Goal: Task Accomplishment & Management: Manage account settings

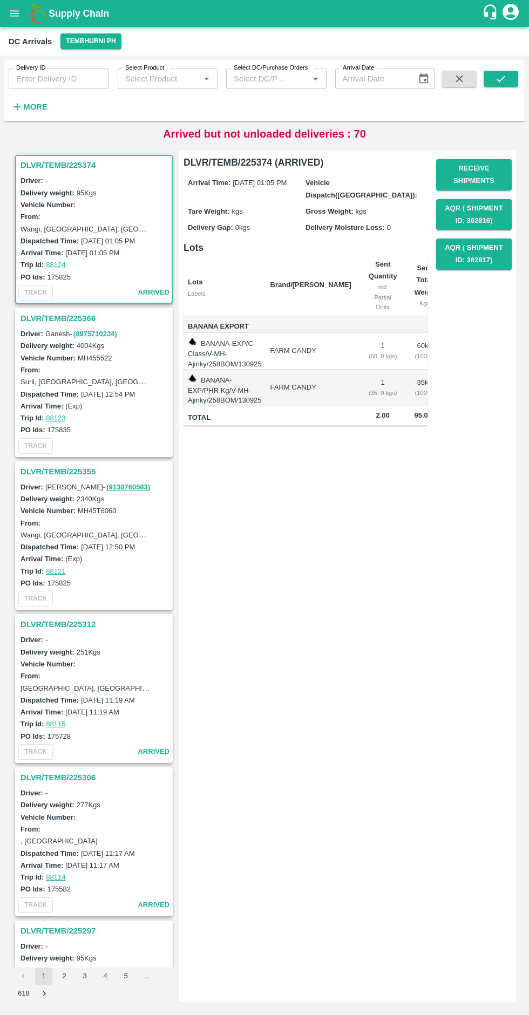
click at [79, 318] on h3 "DLVR/TEMB/225366" at bounding box center [96, 318] width 150 height 14
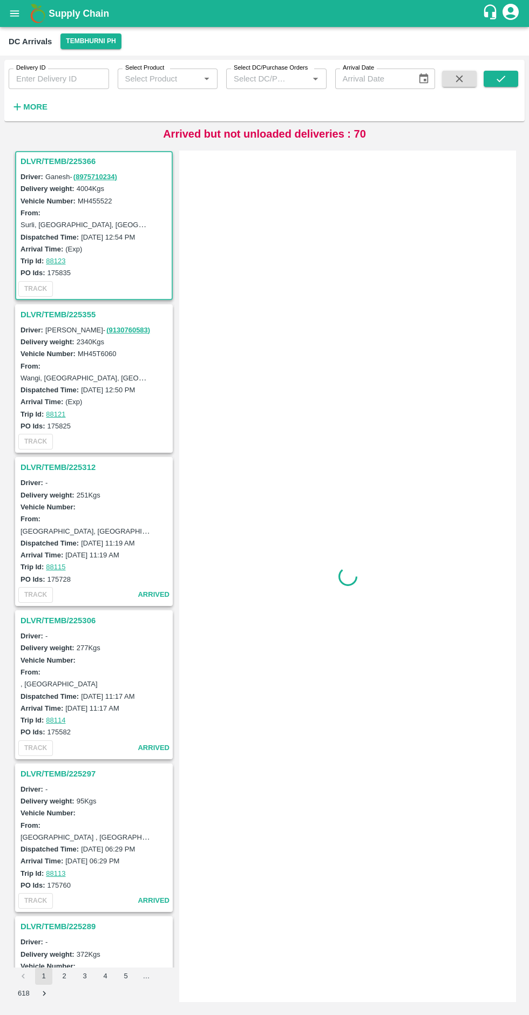
click at [60, 319] on h3 "DLVR/TEMB/225355" at bounding box center [96, 315] width 150 height 14
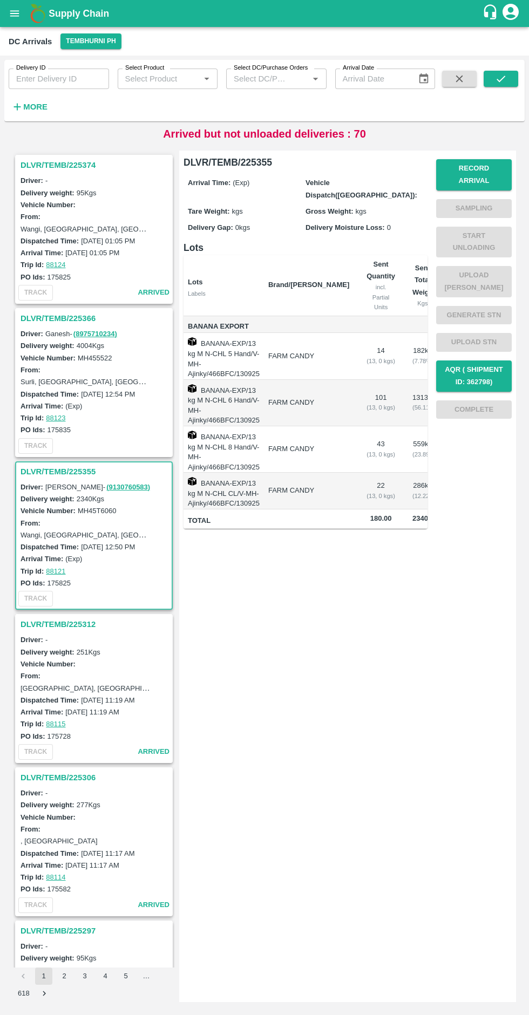
click at [58, 316] on h3 "DLVR/TEMB/225366" at bounding box center [96, 318] width 150 height 14
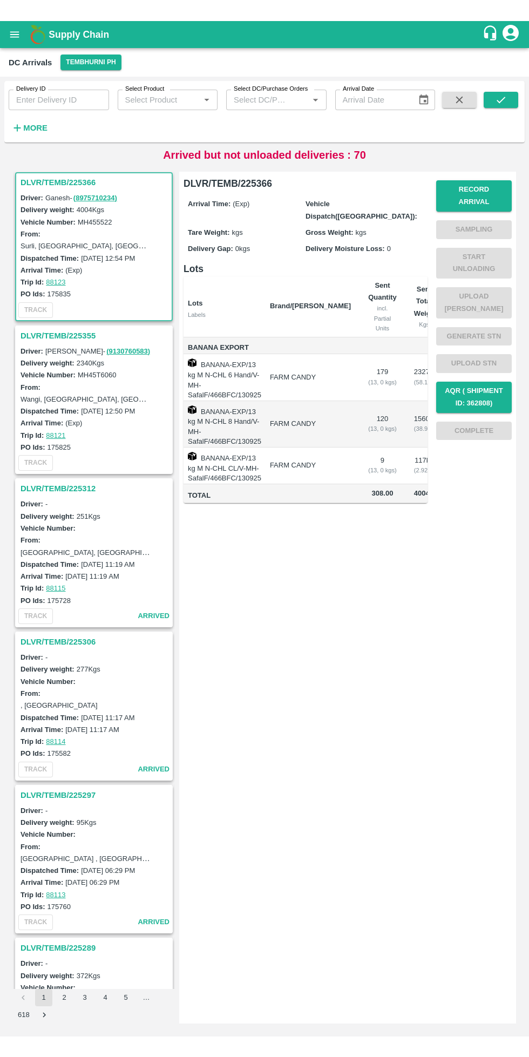
scroll to position [157, 0]
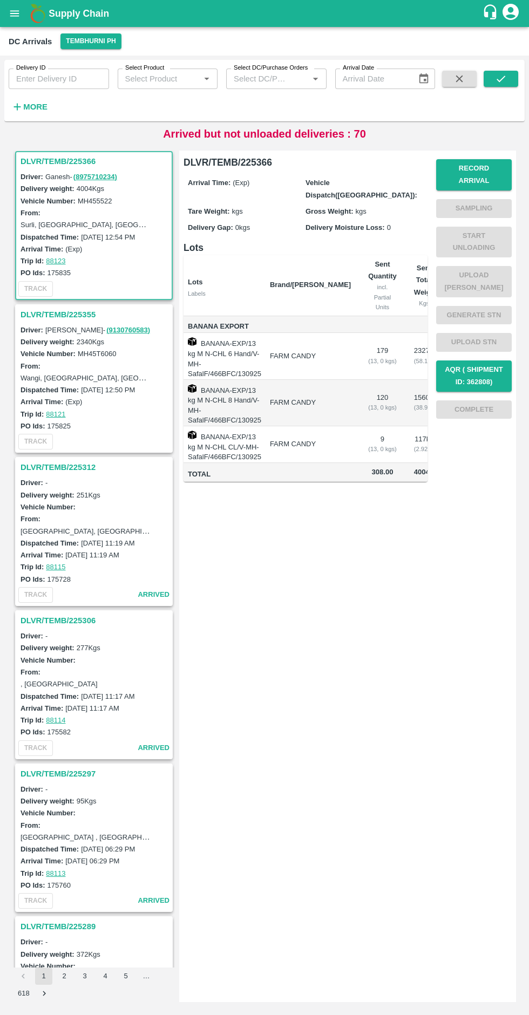
click at [482, 168] on button "Record Arrival" at bounding box center [474, 174] width 76 height 31
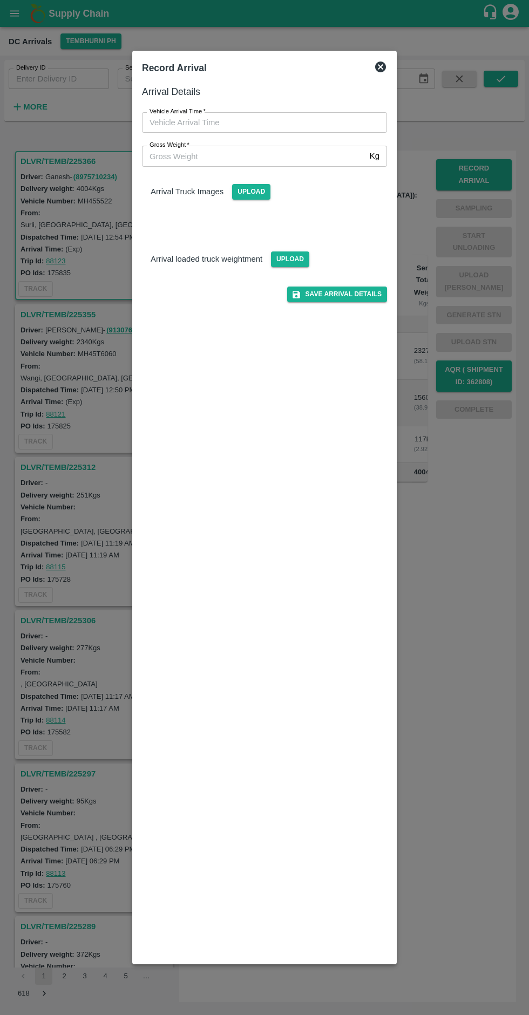
click at [239, 123] on input "Vehicle Arrival Time   *" at bounding box center [260, 122] width 237 height 21
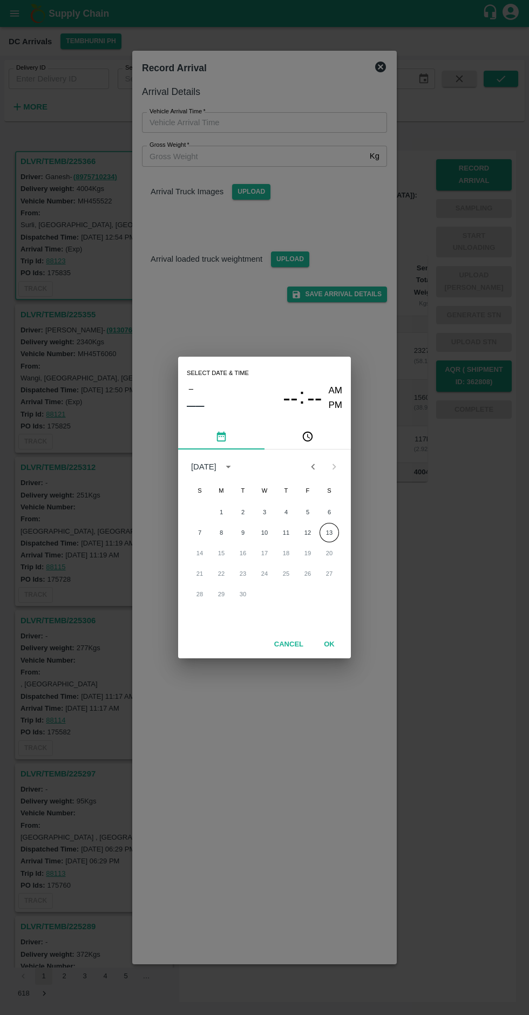
click at [334, 532] on button "13" at bounding box center [328, 532] width 19 height 19
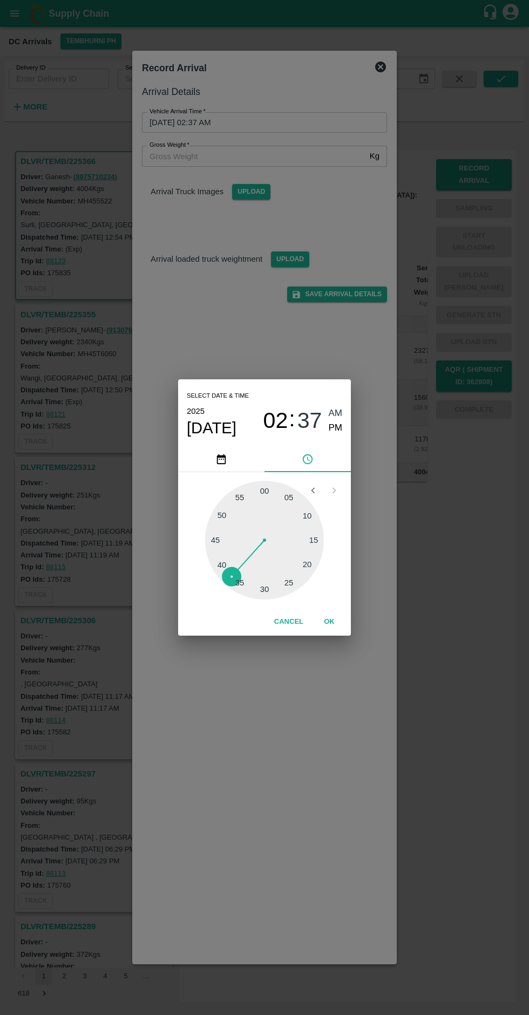
click at [344, 623] on button "OK" at bounding box center [329, 622] width 35 height 19
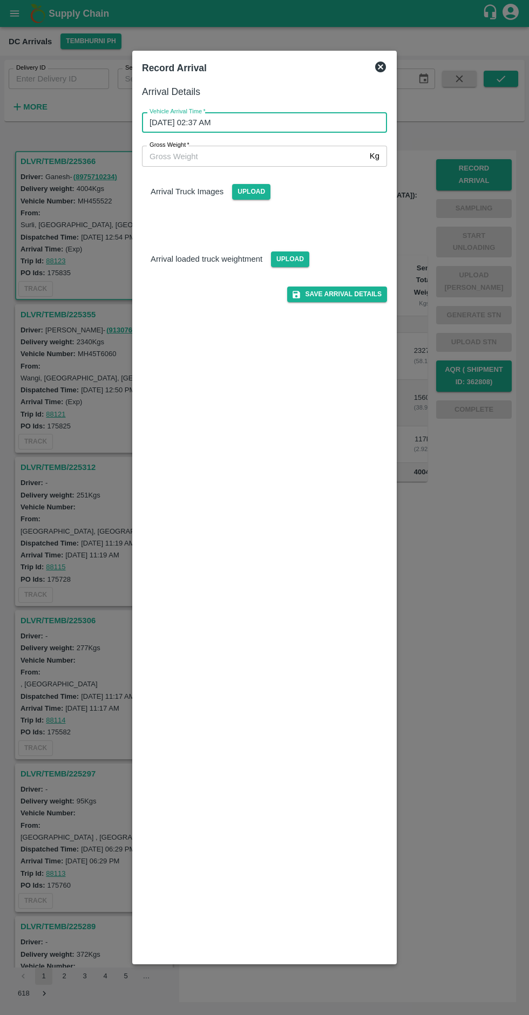
click at [227, 128] on input "[DATE] 02:37 AM" at bounding box center [260, 122] width 237 height 21
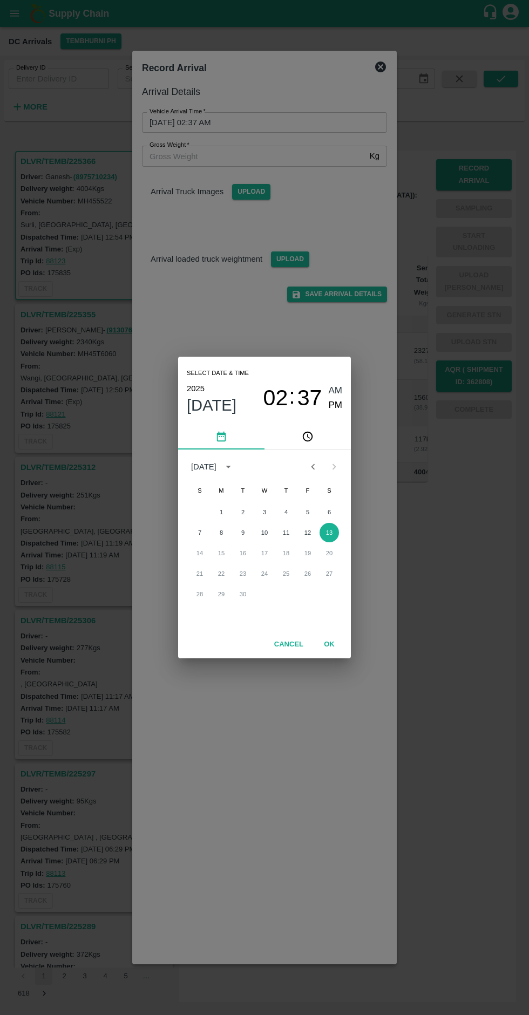
click at [337, 404] on span "PM" at bounding box center [336, 405] width 14 height 15
type input "[DATE] 02:37 PM"
click at [340, 644] on button "OK" at bounding box center [329, 644] width 35 height 19
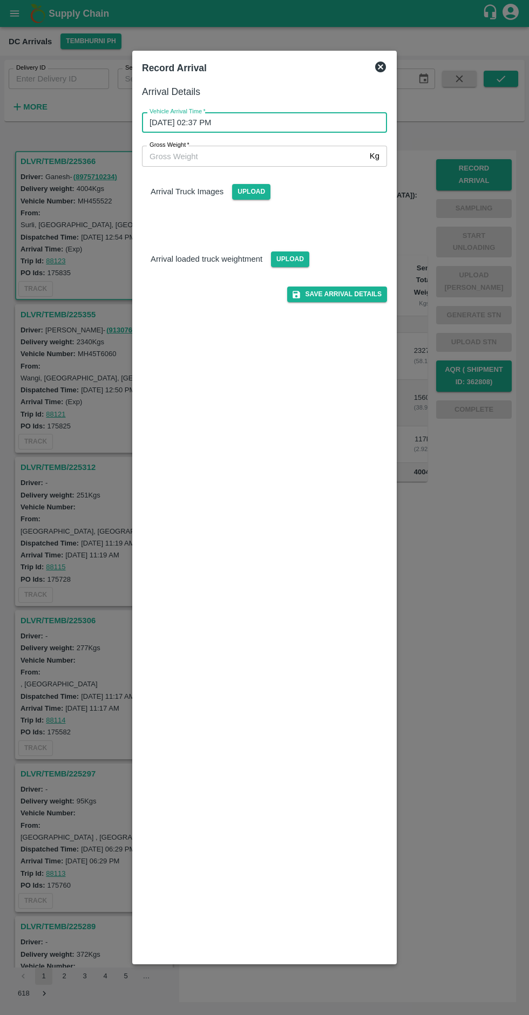
click at [234, 198] on span "Upload" at bounding box center [251, 192] width 38 height 16
click at [0, 0] on input "Upload" at bounding box center [0, 0] width 0 height 0
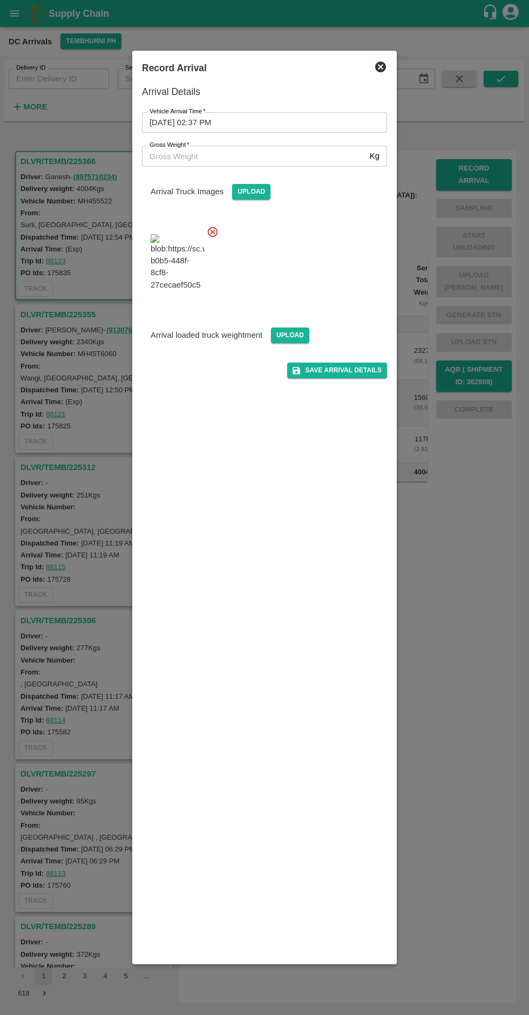
click at [275, 343] on span "Upload" at bounding box center [290, 336] width 38 height 16
click at [0, 0] on input "Upload" at bounding box center [0, 0] width 0 height 0
click at [302, 343] on span "Upload" at bounding box center [290, 336] width 38 height 16
click at [0, 0] on input "Upload" at bounding box center [0, 0] width 0 height 0
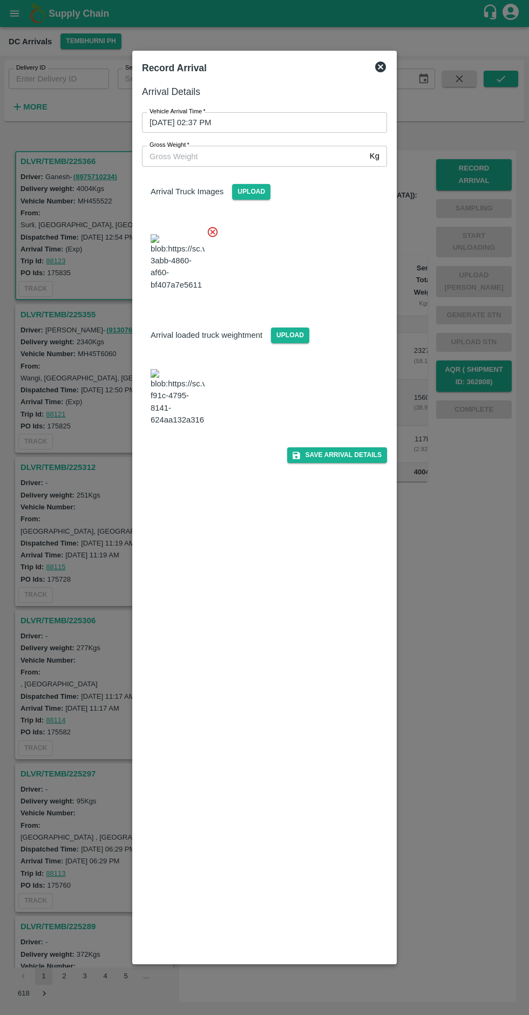
click at [190, 426] on img at bounding box center [178, 397] width 54 height 57
click at [220, 156] on input "Gross Weight   *" at bounding box center [253, 156] width 223 height 21
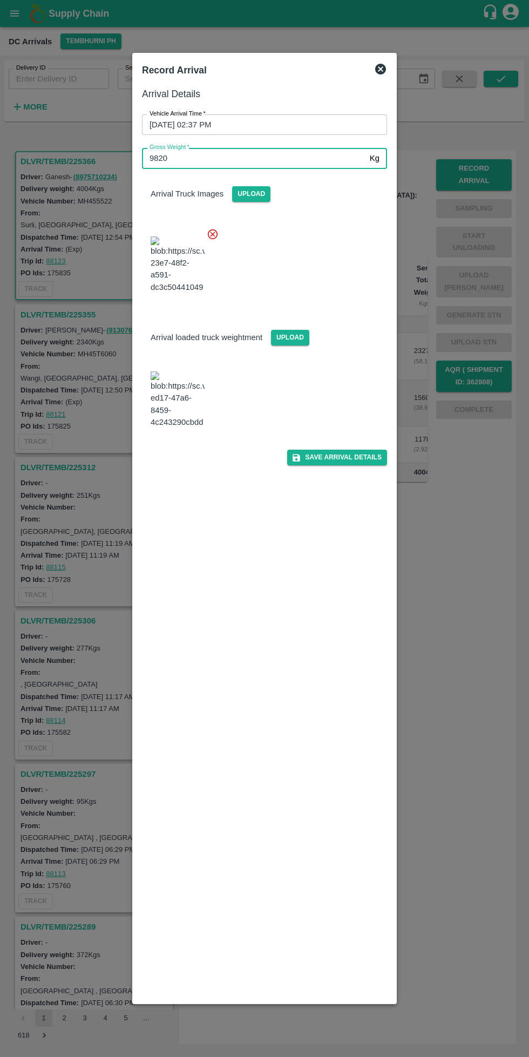
type input "9820"
click at [356, 465] on button "Save Arrival Details" at bounding box center [337, 458] width 100 height 16
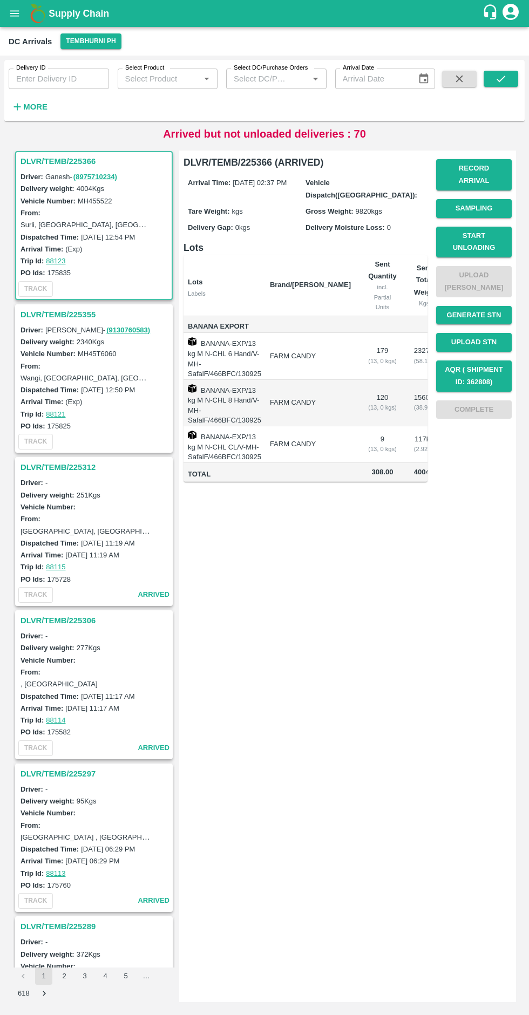
click at [482, 227] on button "Start Unloading" at bounding box center [474, 242] width 76 height 31
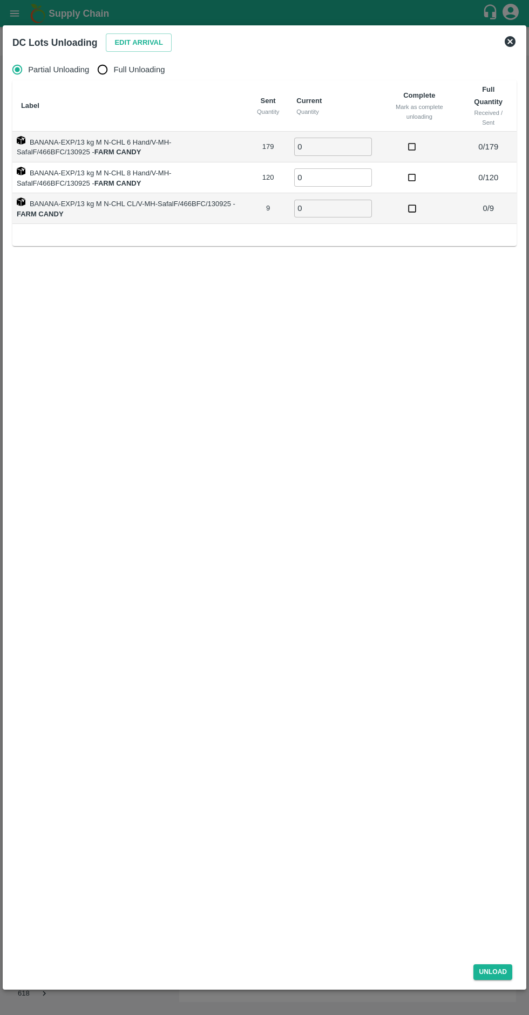
click at [334, 145] on input "0" at bounding box center [333, 147] width 78 height 18
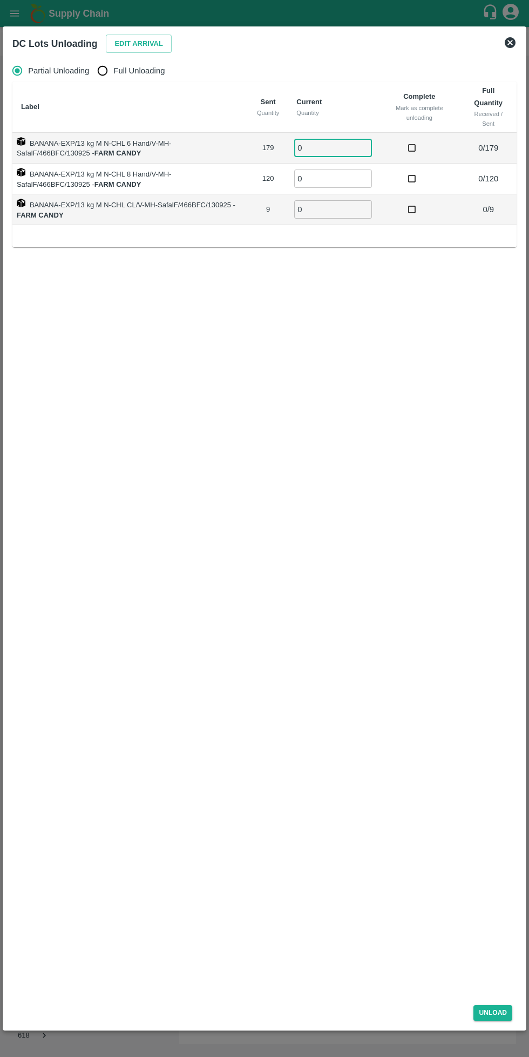
click at [138, 44] on button "Edit Arrival" at bounding box center [139, 44] width 66 height 19
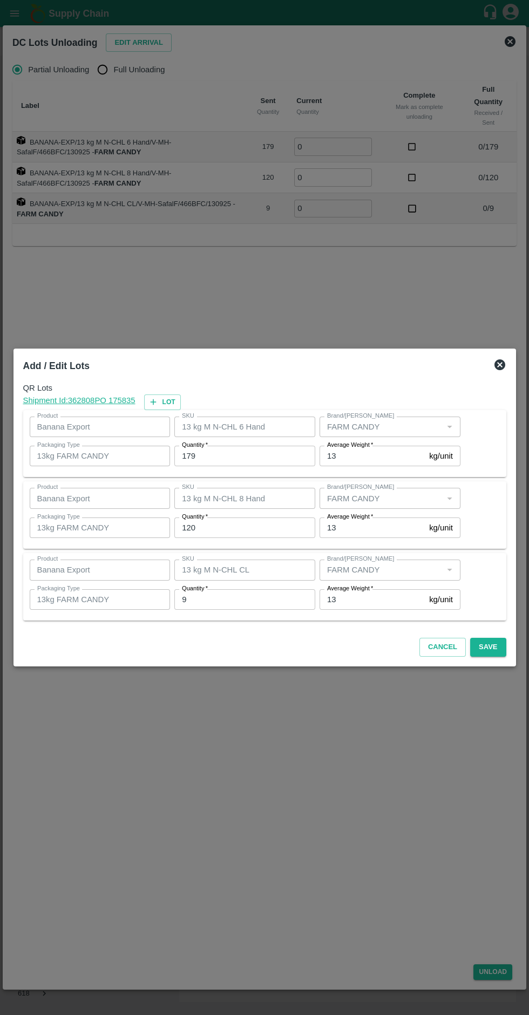
click at [245, 459] on input "179" at bounding box center [244, 456] width 141 height 21
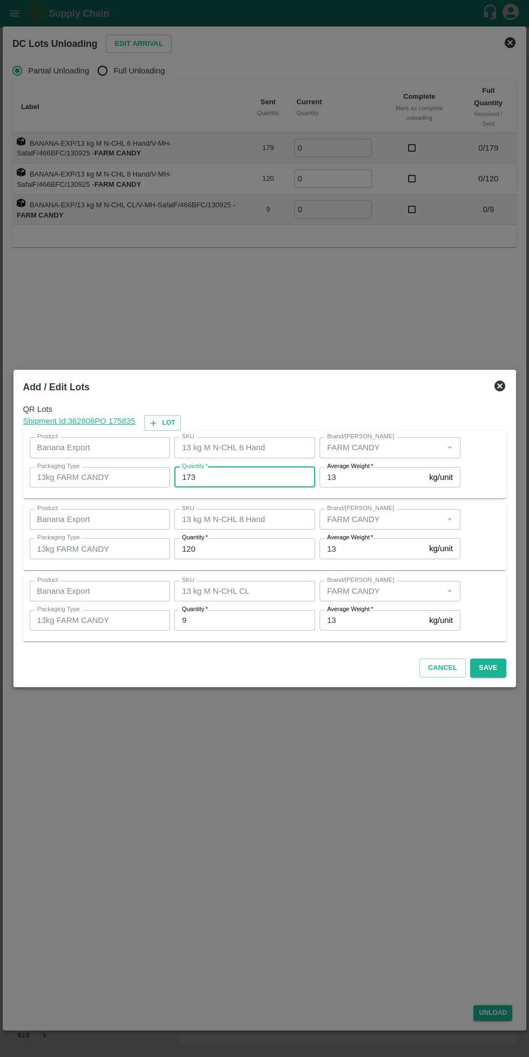
type input "173"
click at [249, 549] on input "120" at bounding box center [244, 548] width 141 height 21
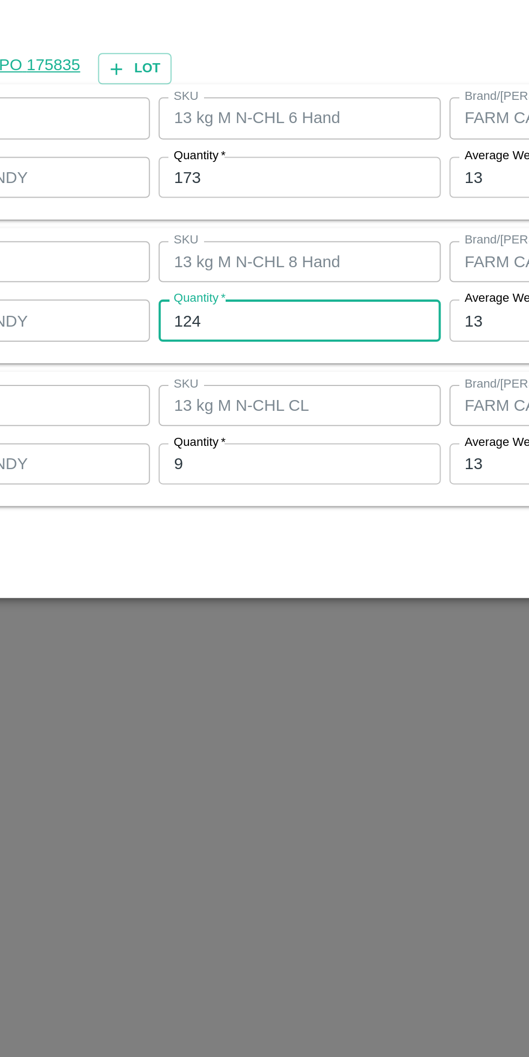
type input "124"
click at [252, 622] on input "9" at bounding box center [244, 620] width 141 height 21
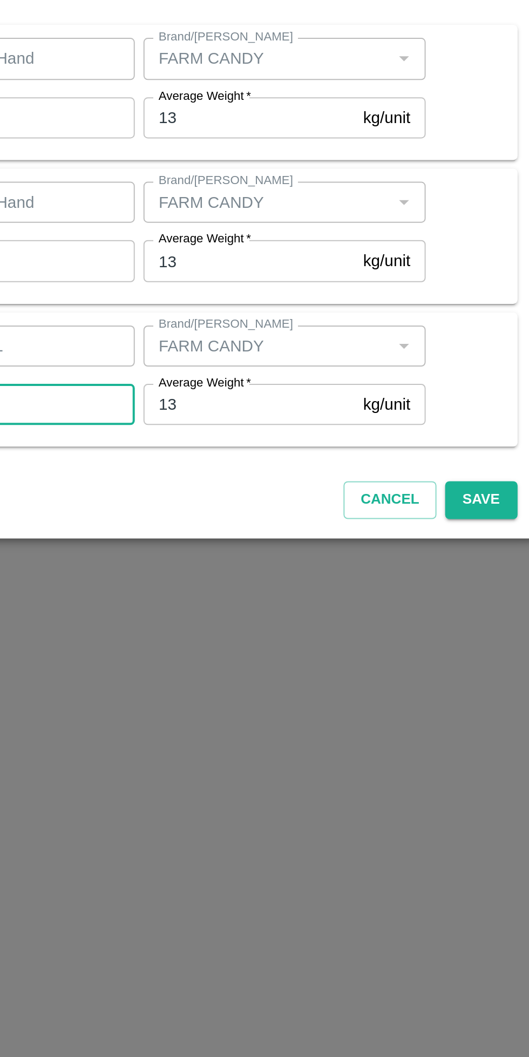
type input "11"
click at [491, 666] on button "Save" at bounding box center [488, 667] width 36 height 19
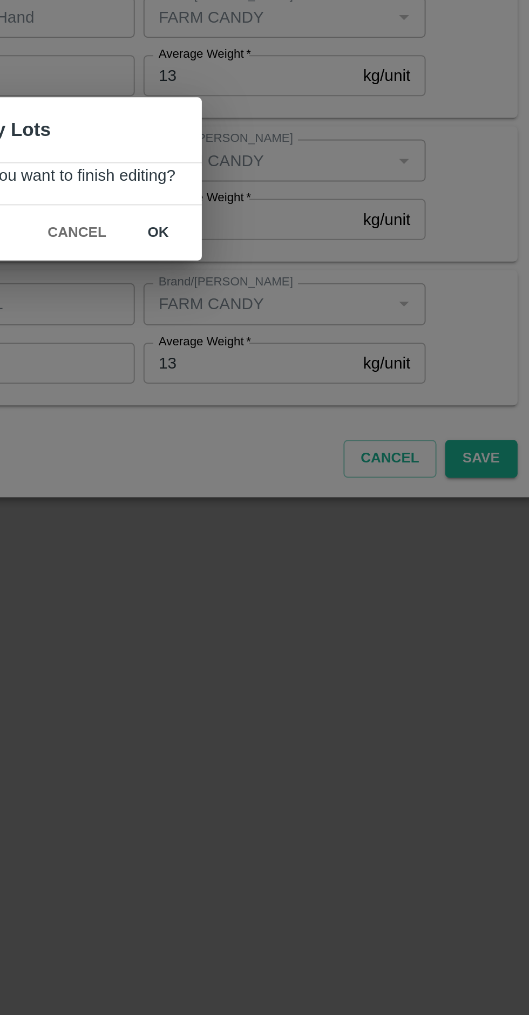
click at [329, 540] on button "ok" at bounding box center [327, 534] width 35 height 19
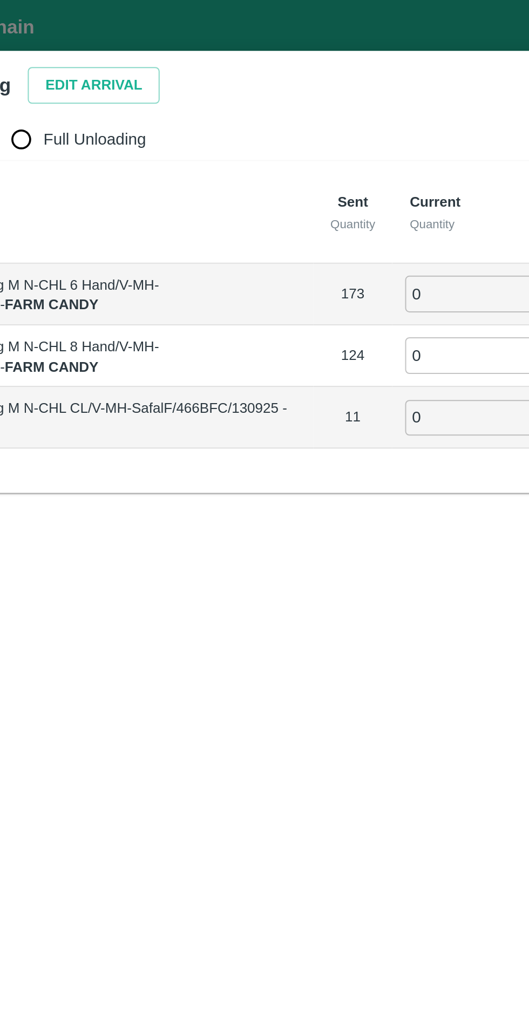
click at [139, 74] on span "Full Unloading" at bounding box center [139, 70] width 51 height 12
click at [113, 74] on input "Full Unloading" at bounding box center [103, 70] width 22 height 22
radio input "true"
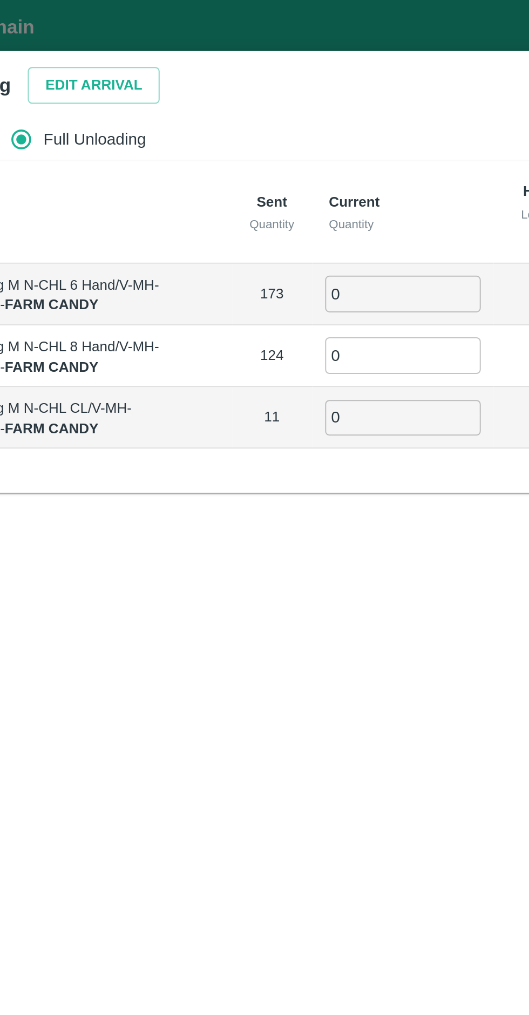
click at [294, 145] on input "0" at bounding box center [293, 147] width 78 height 18
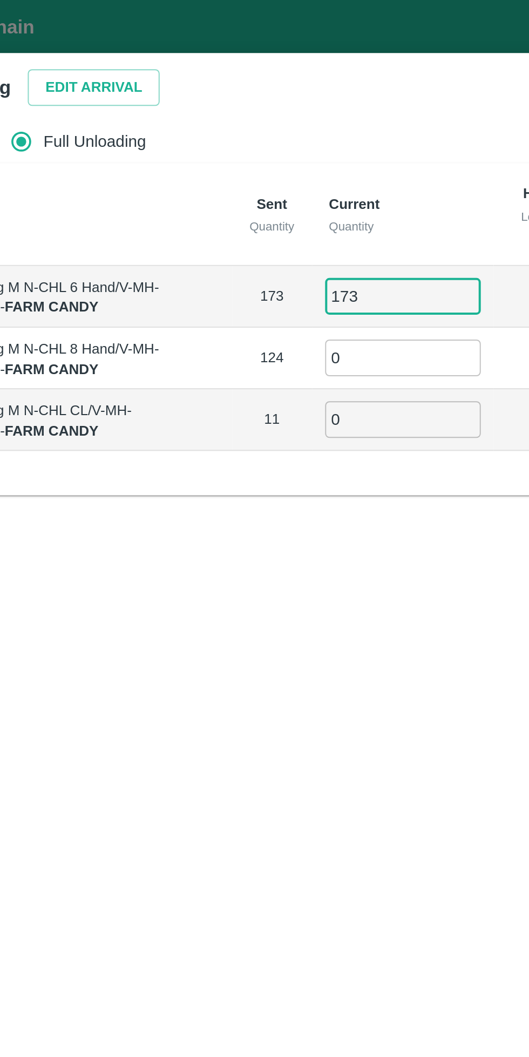
type input "173"
click at [302, 179] on input "0" at bounding box center [293, 178] width 78 height 18
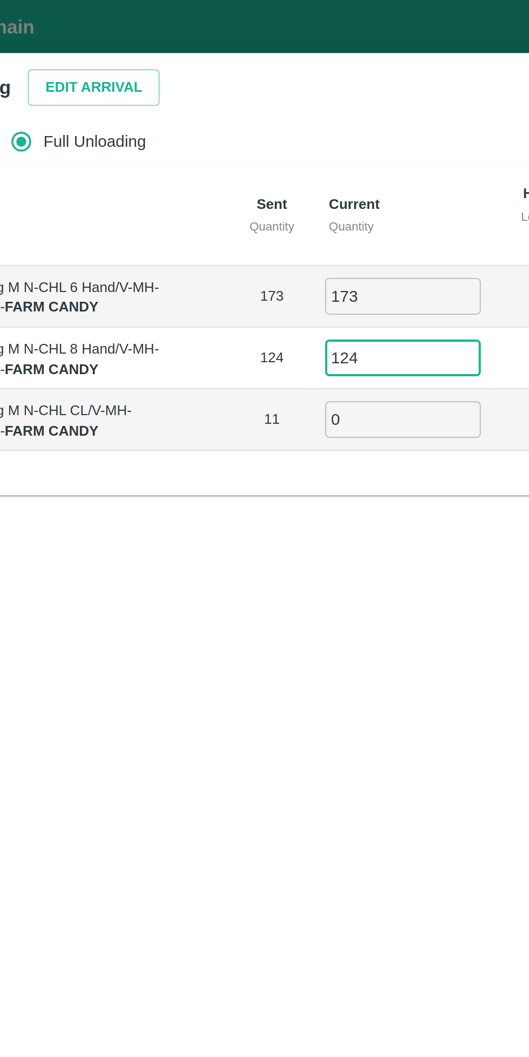
type input "124"
click at [281, 208] on input "0" at bounding box center [293, 209] width 78 height 18
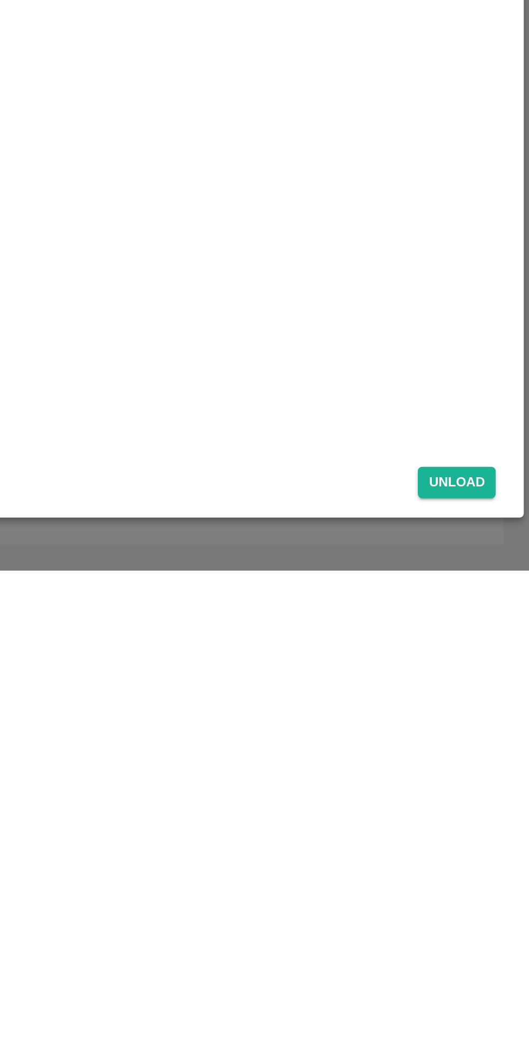
scroll to position [0, 0]
type input "11"
click at [503, 1009] on button "Unload" at bounding box center [492, 1013] width 39 height 16
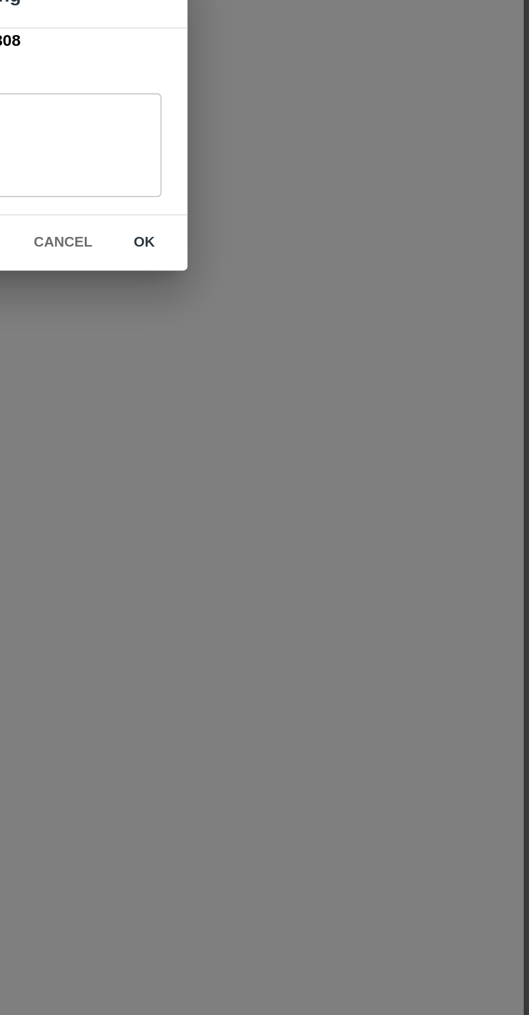
click at [350, 564] on button "ok" at bounding box center [336, 570] width 35 height 19
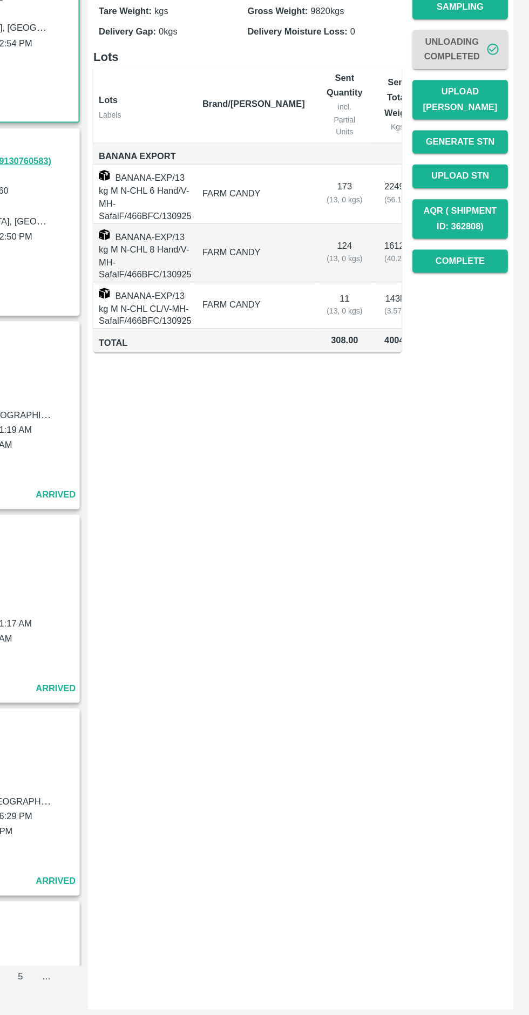
click at [492, 269] on button "Upload [PERSON_NAME]" at bounding box center [474, 281] width 76 height 31
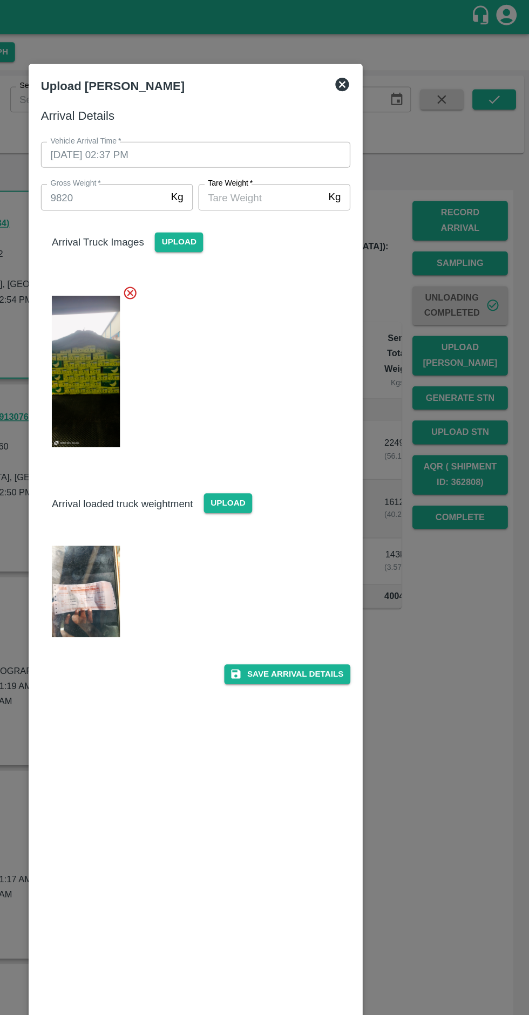
click at [191, 460] on img at bounding box center [178, 468] width 54 height 72
click at [316, 152] on input "[PERSON_NAME]   *" at bounding box center [316, 156] width 99 height 21
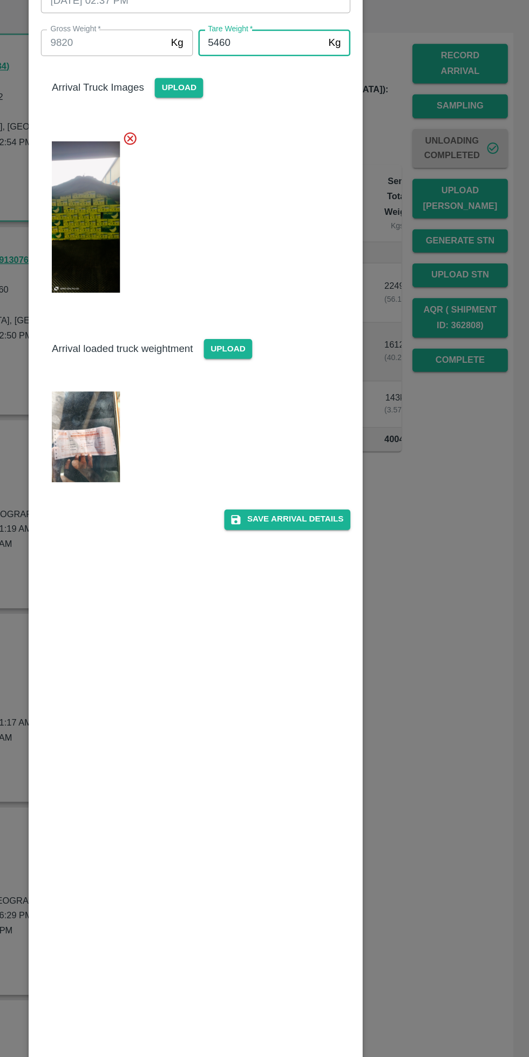
type input "5460"
click at [348, 532] on button "Save Arrival Details" at bounding box center [337, 536] width 100 height 16
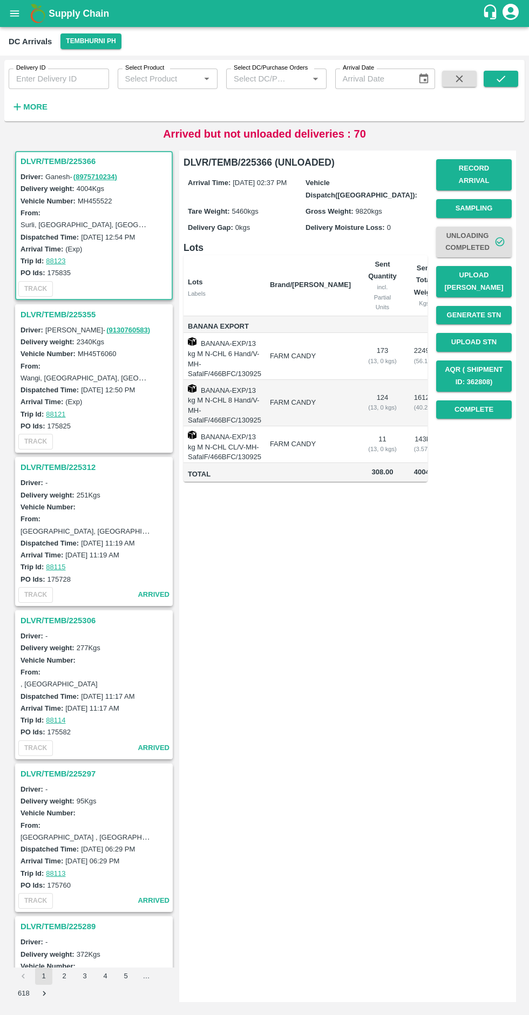
click at [488, 400] on button "Complete" at bounding box center [474, 409] width 76 height 19
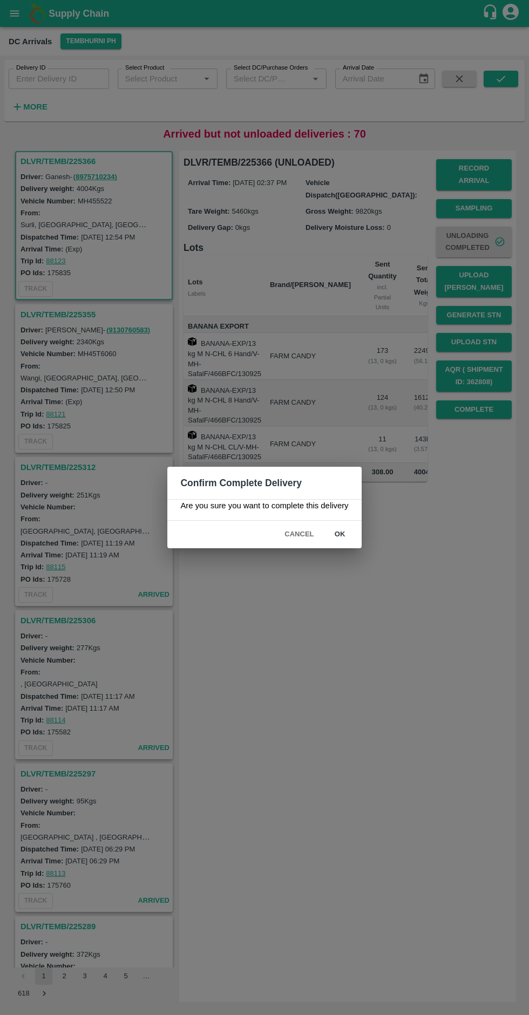
click at [339, 535] on button "ok" at bounding box center [340, 534] width 35 height 19
